Goal: Information Seeking & Learning: Learn about a topic

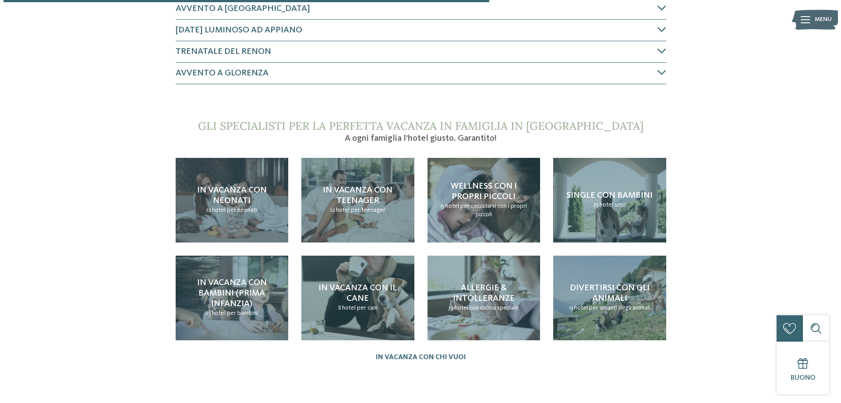
scroll to position [701, 0]
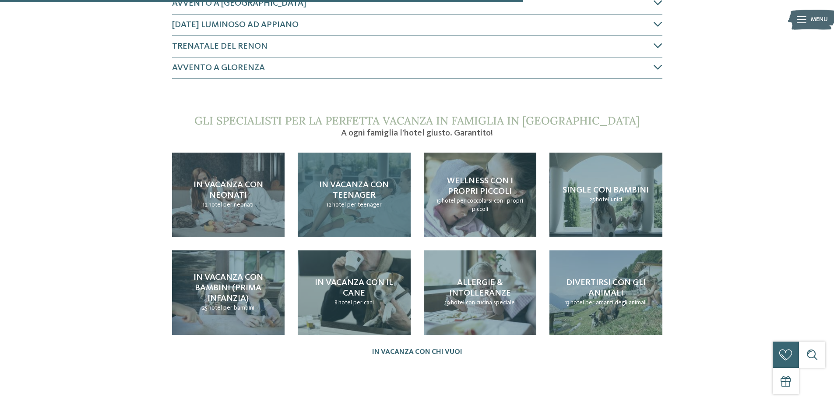
click at [353, 182] on span "In vacanza con teenager" at bounding box center [354, 189] width 70 height 19
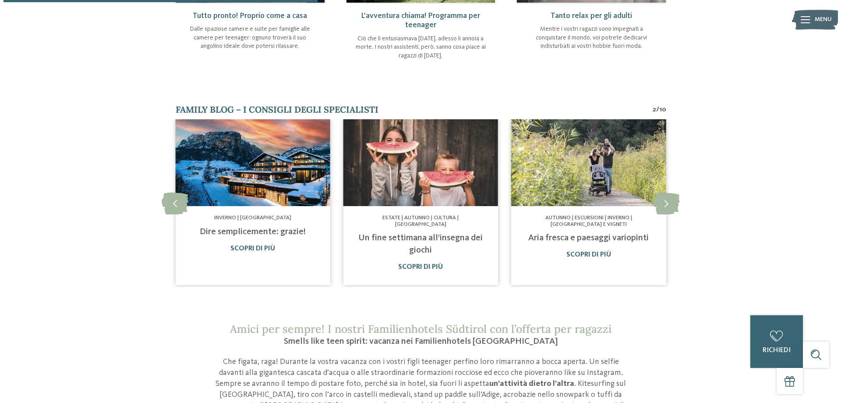
scroll to position [482, 0]
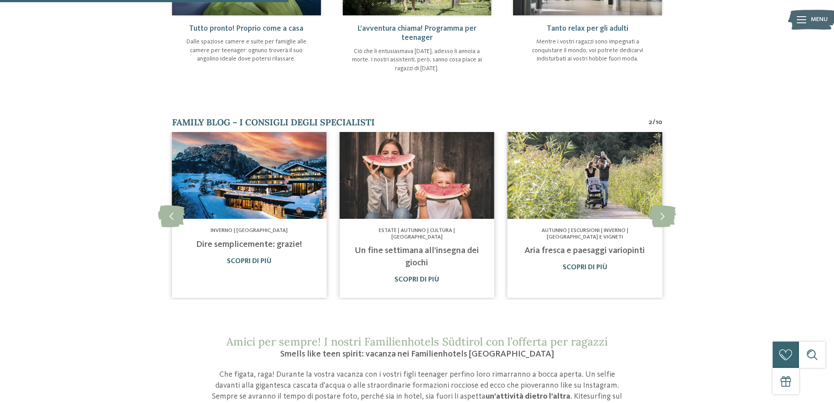
click at [254, 241] on link "Dire semplicemente: grazie!" at bounding box center [249, 244] width 106 height 9
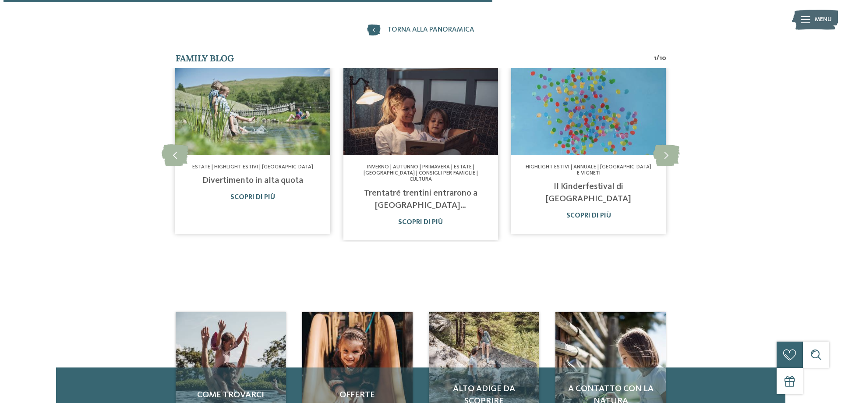
scroll to position [438, 0]
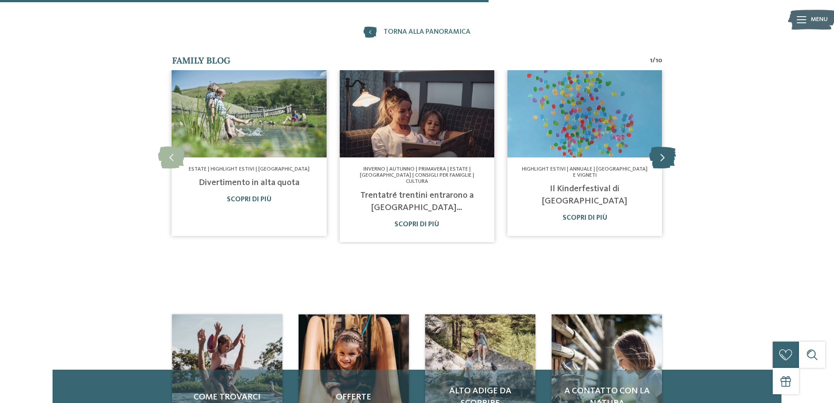
click at [659, 155] on icon at bounding box center [663, 157] width 27 height 22
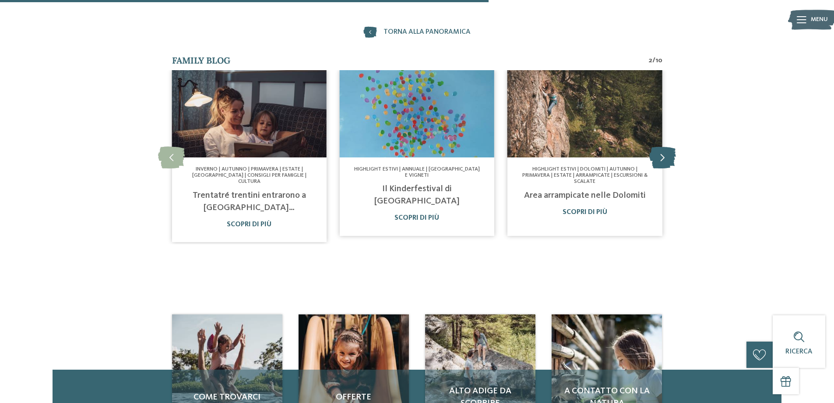
click at [659, 157] on icon at bounding box center [663, 157] width 27 height 22
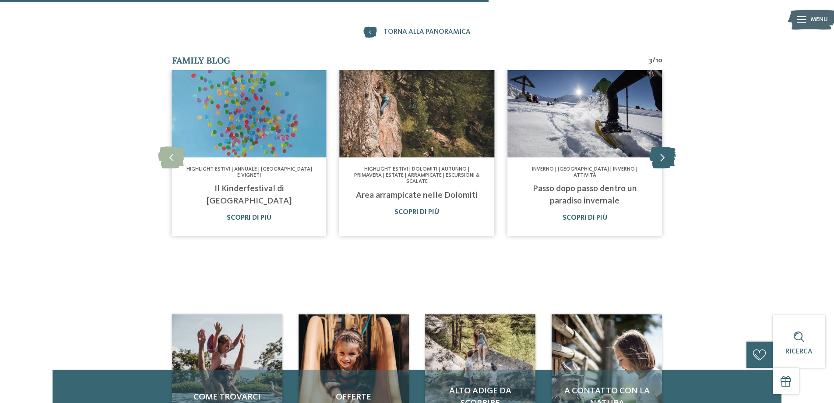
click at [659, 157] on icon at bounding box center [663, 157] width 27 height 22
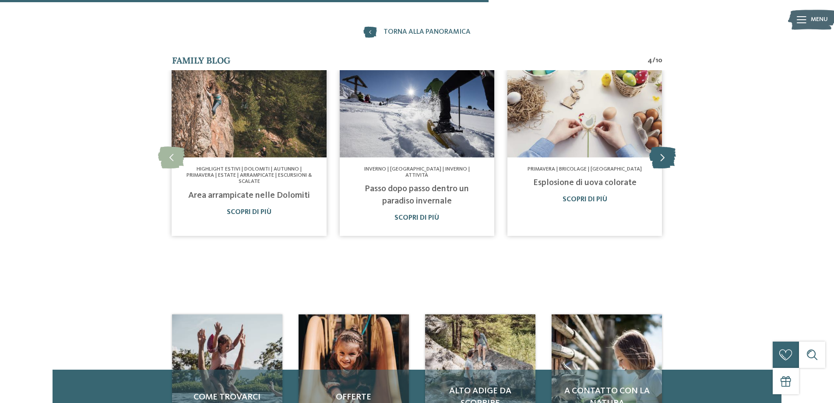
click at [658, 157] on icon at bounding box center [663, 157] width 27 height 22
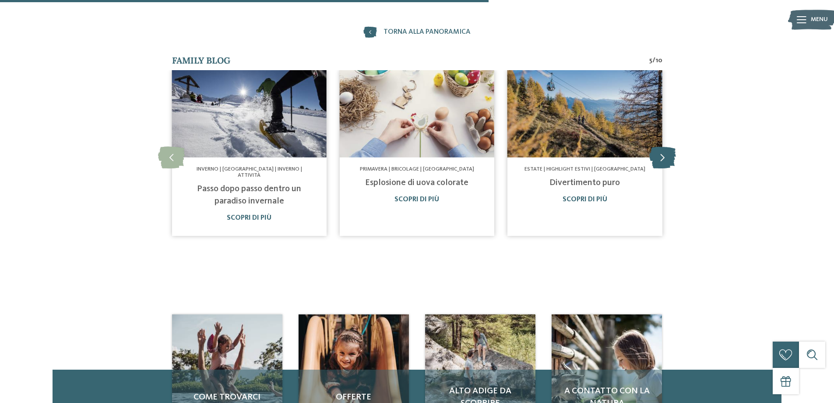
click at [658, 157] on icon at bounding box center [663, 157] width 27 height 22
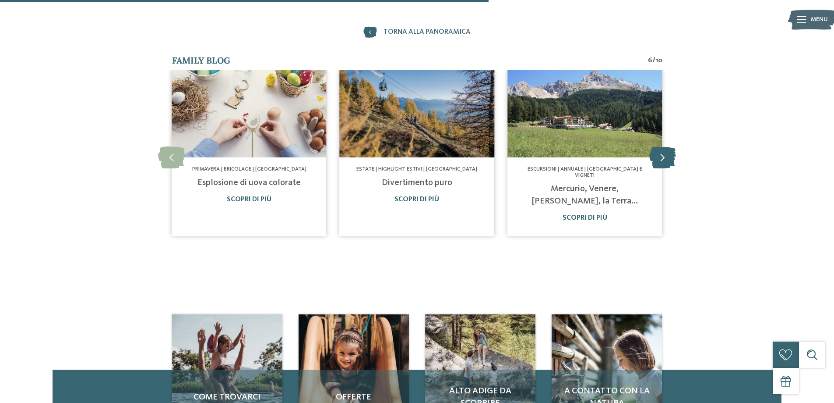
click at [658, 157] on icon at bounding box center [663, 157] width 27 height 22
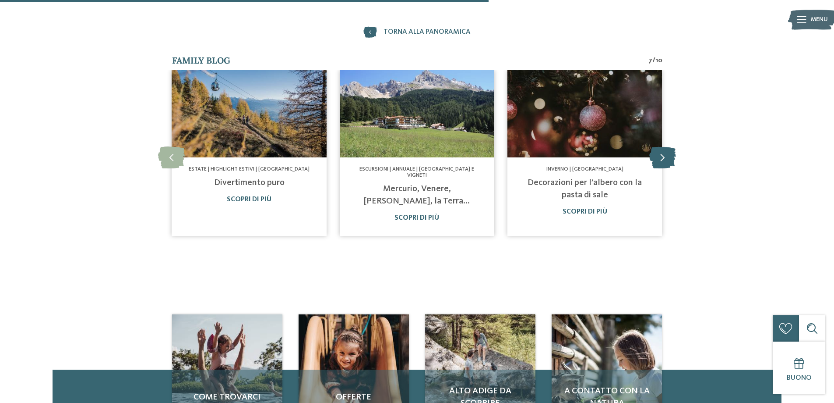
click at [658, 157] on icon at bounding box center [663, 157] width 27 height 22
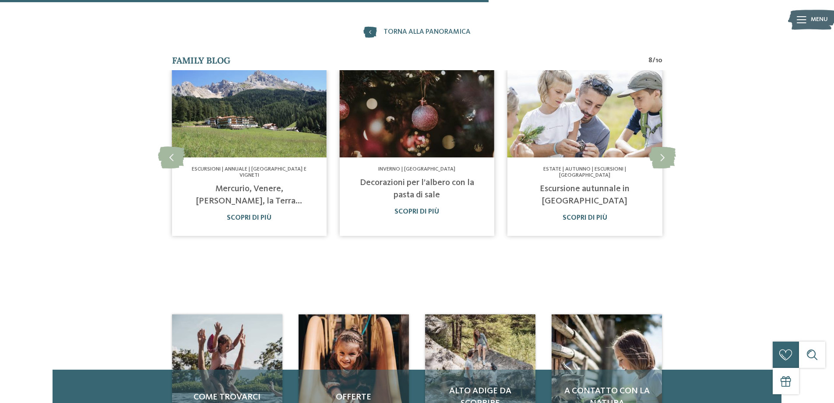
click at [406, 194] on link "Decorazioni per l’albero con la pasta di sale" at bounding box center [417, 188] width 114 height 21
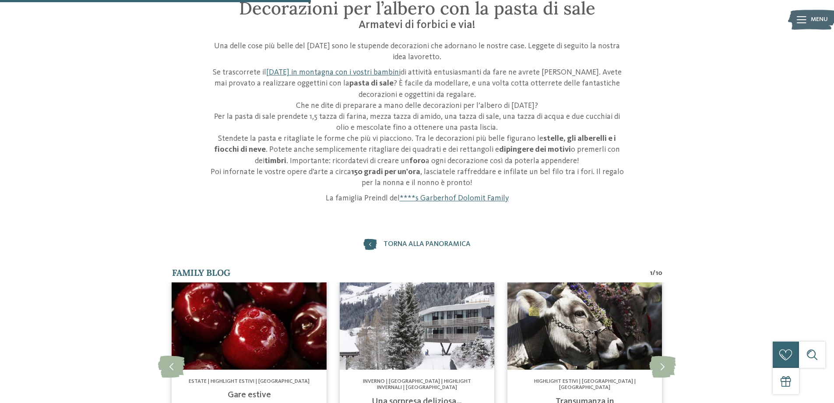
scroll to position [394, 0]
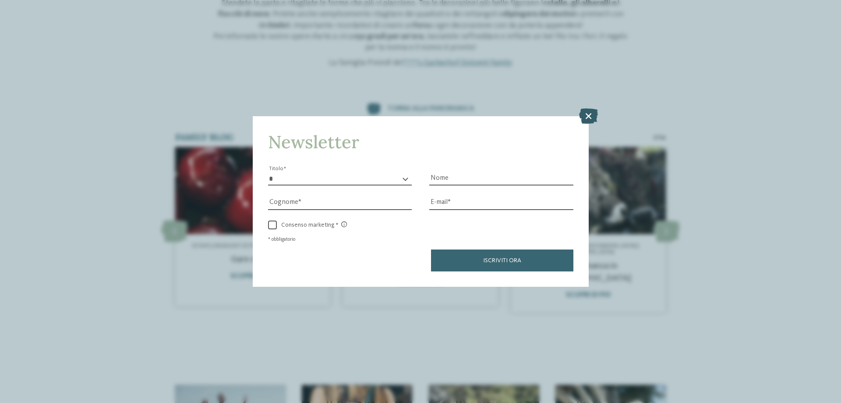
click at [589, 118] on icon at bounding box center [588, 115] width 19 height 15
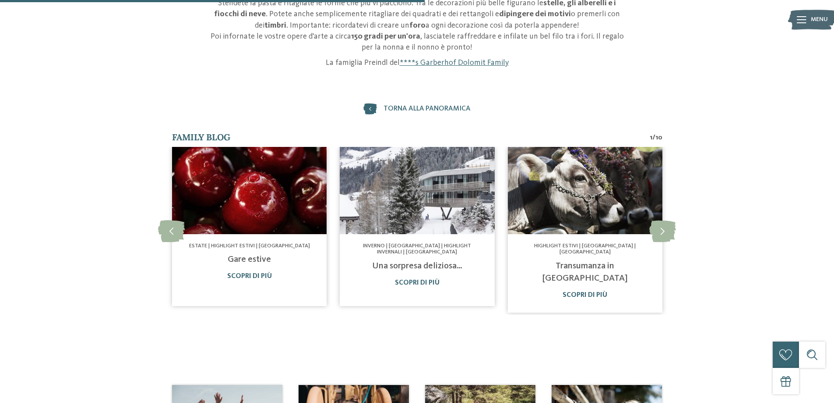
click at [396, 265] on link "Una sorpresa deliziosa…" at bounding box center [417, 265] width 90 height 9
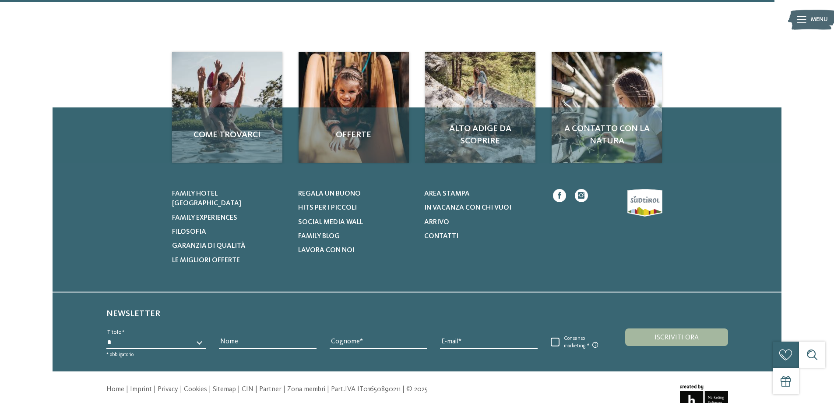
scroll to position [701, 0]
